Goal: Information Seeking & Learning: Learn about a topic

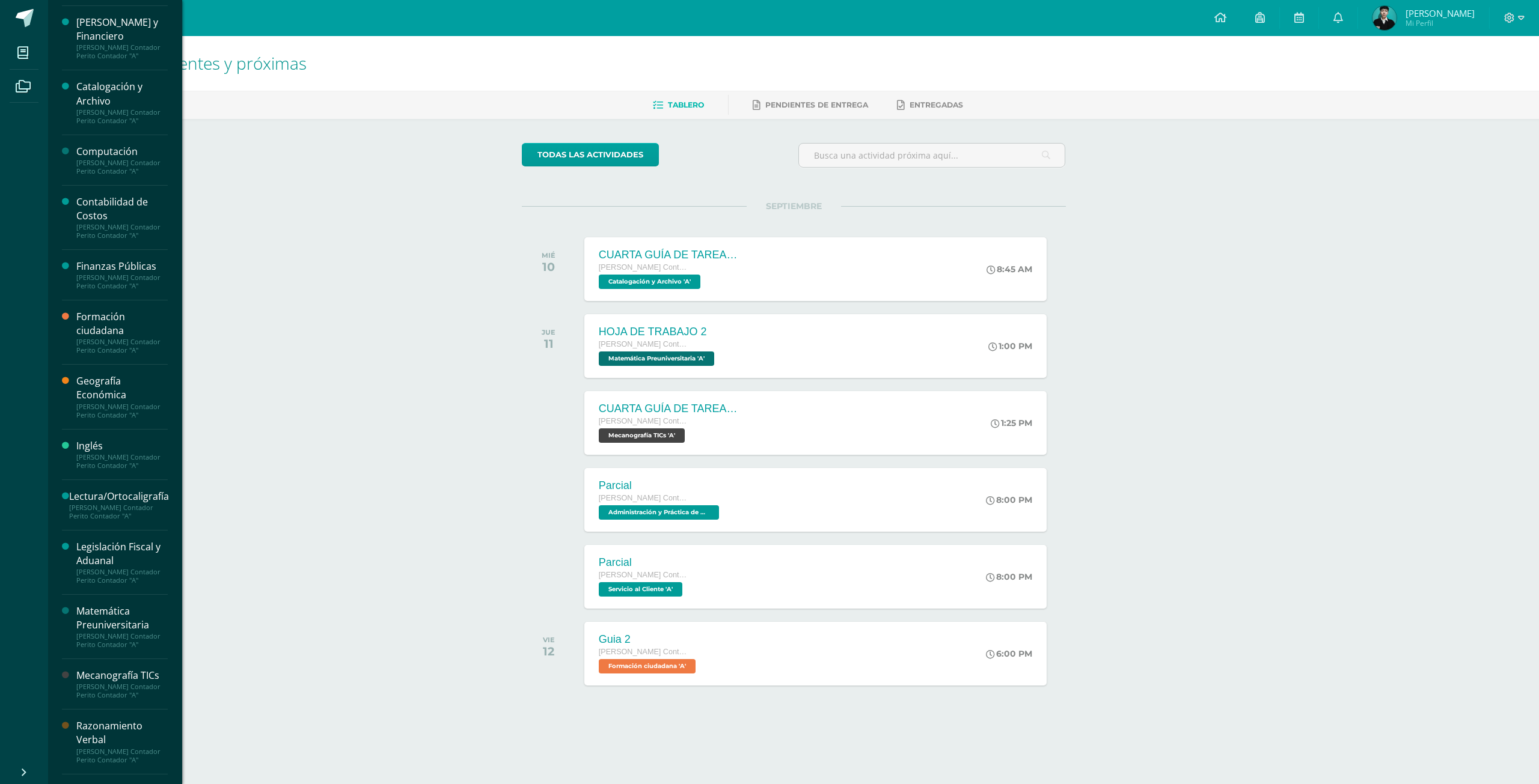
scroll to position [95, 0]
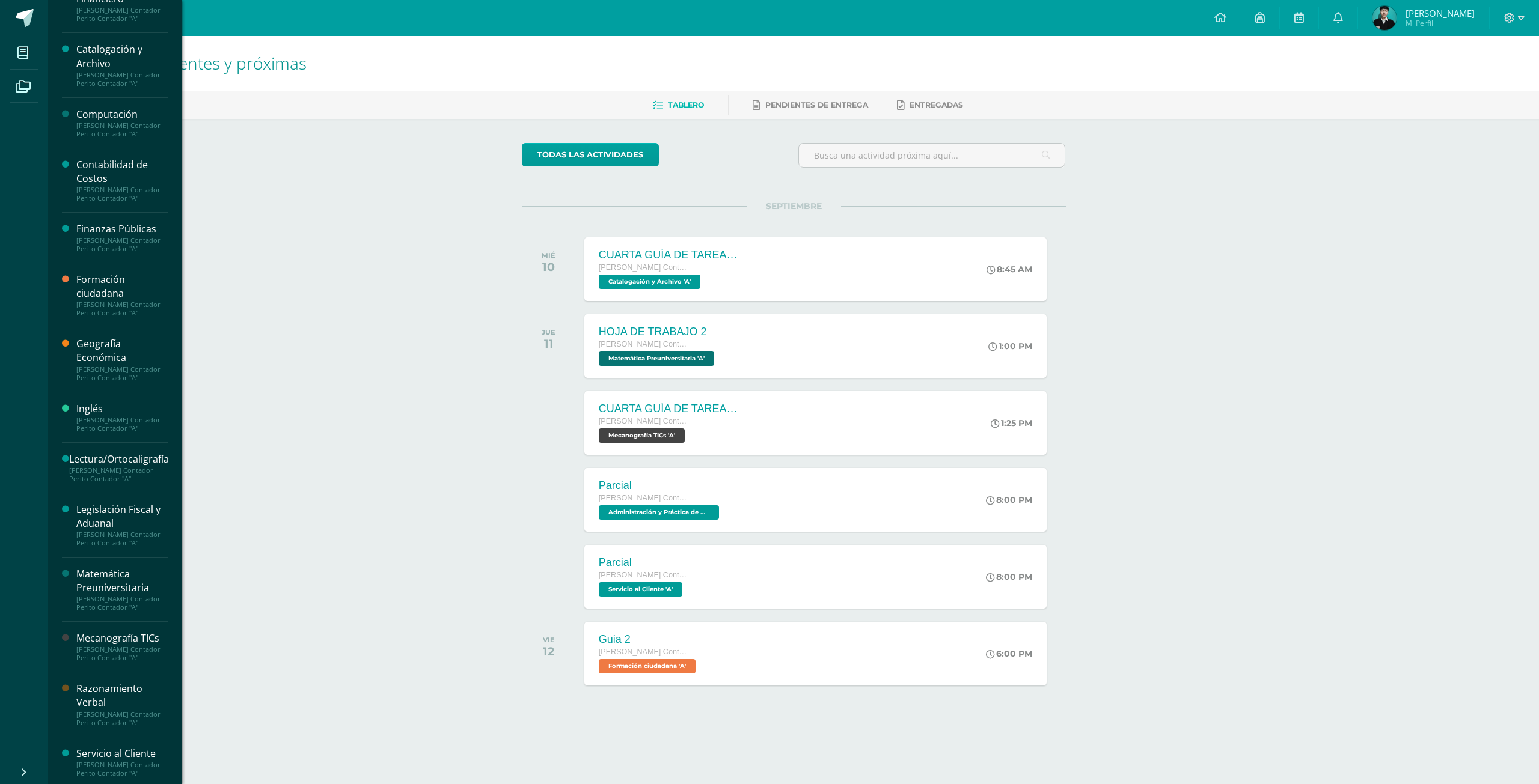
click at [122, 695] on div "Razonamiento Verbal" at bounding box center [122, 696] width 92 height 28
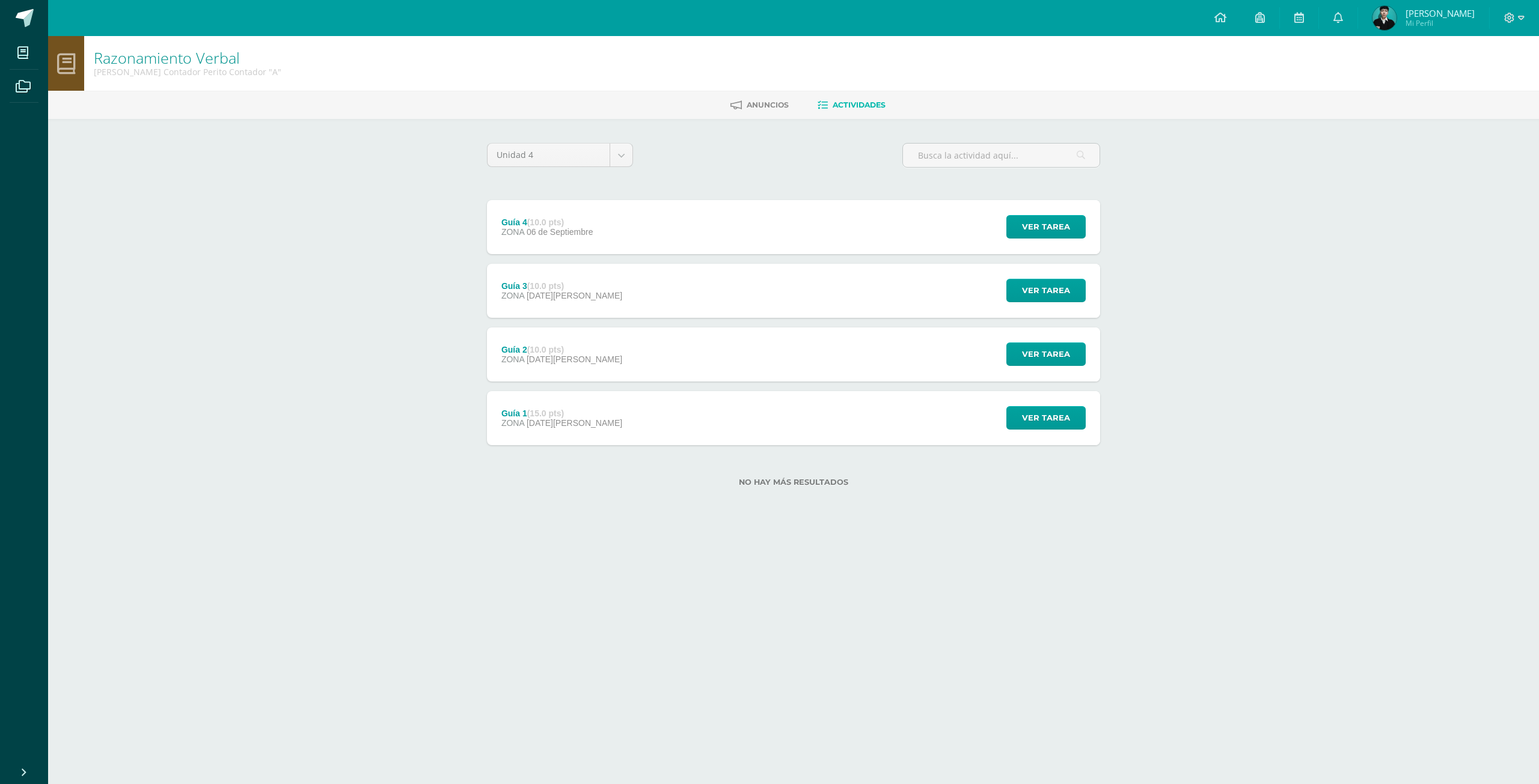
click at [998, 212] on div "Ver tarea" at bounding box center [1044, 227] width 112 height 54
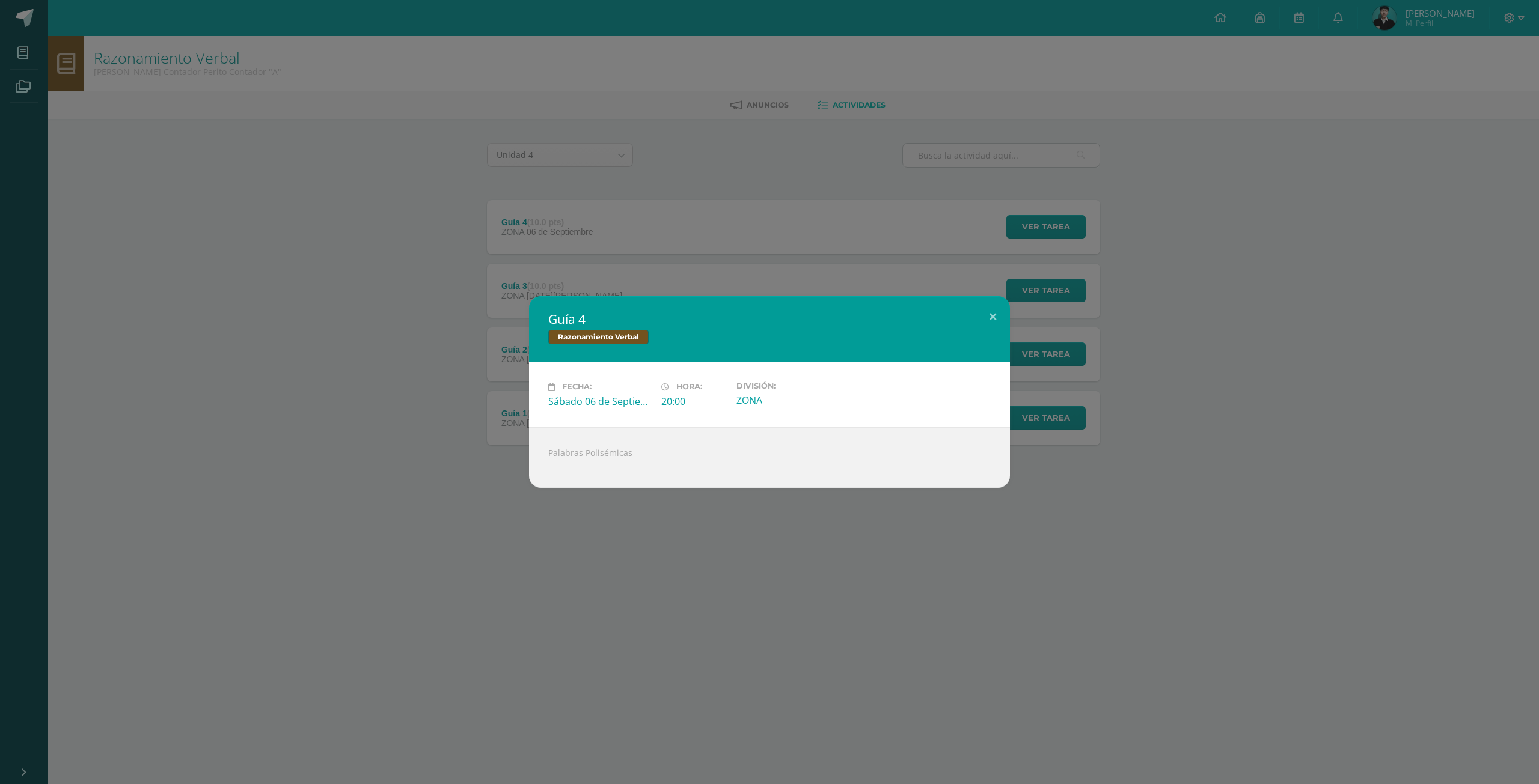
click at [637, 494] on div "Guía 4 Razonamiento Verbal Fecha: [DATE] Hora: 20:00 División: ZONA" at bounding box center [769, 392] width 1539 height 784
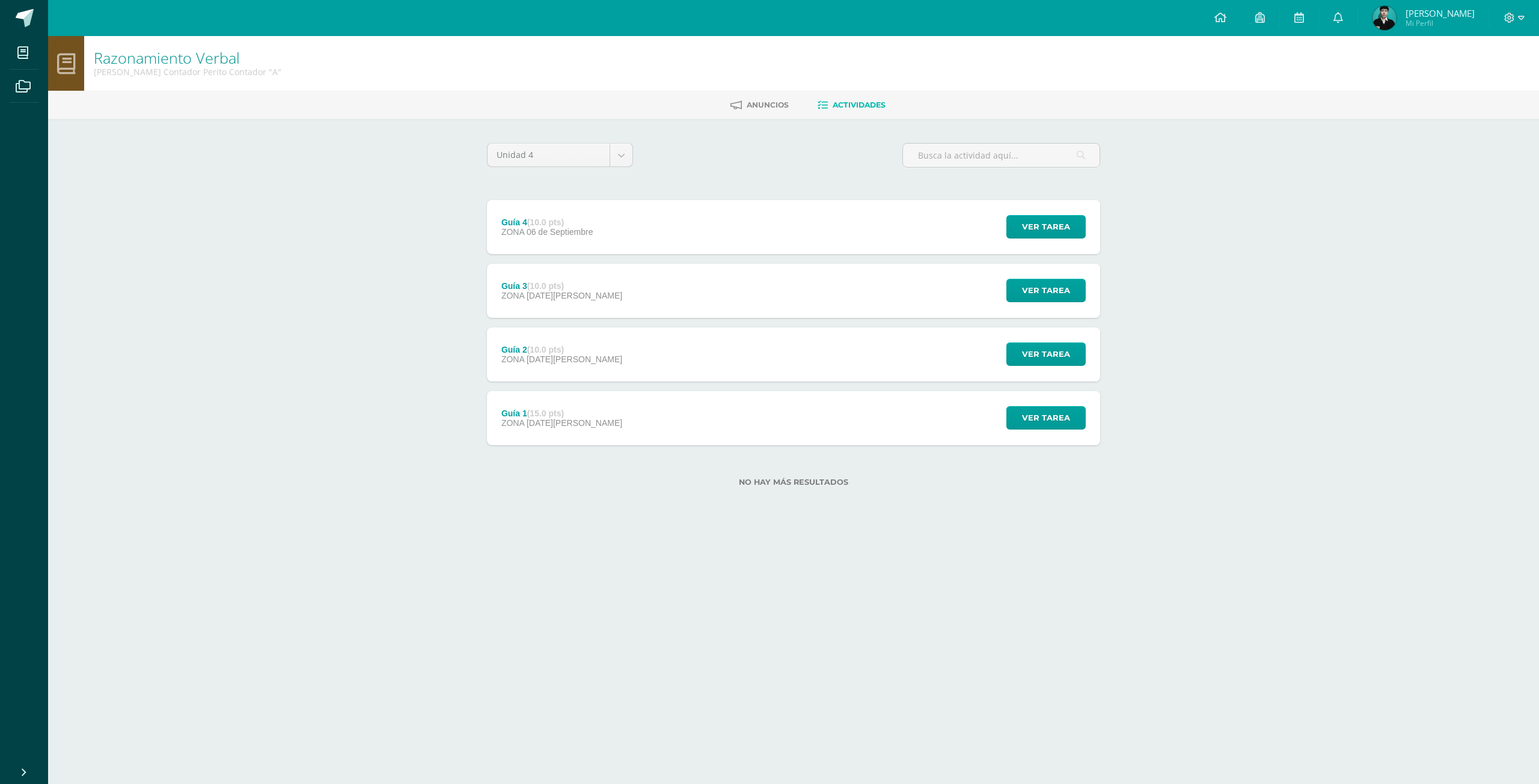
click at [831, 202] on div "Guía 4 (10.0 pts) ZONA [DATE] Ver tarea Guía 4 Razonamiento Verbal Fecha: [DATE…" at bounding box center [793, 227] width 613 height 54
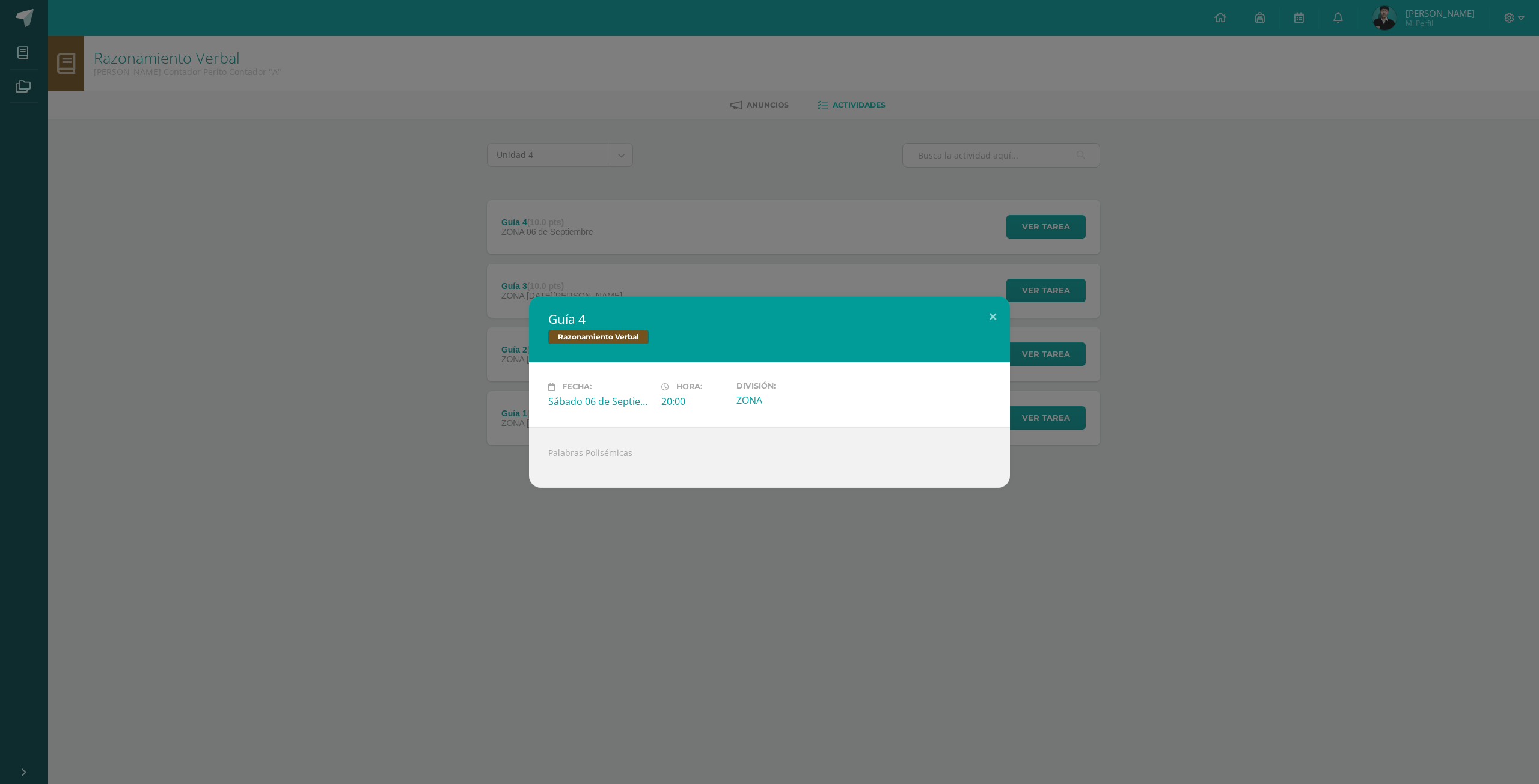
drag, startPoint x: 634, startPoint y: 456, endPoint x: 549, endPoint y: 455, distance: 85.0
click at [549, 455] on div "Palabras Polisémicas" at bounding box center [769, 457] width 481 height 60
copy div "Palabras Polisémicas"
click at [620, 468] on div "Palabras Polisémicas" at bounding box center [769, 457] width 481 height 60
